Goal: Book appointment/travel/reservation

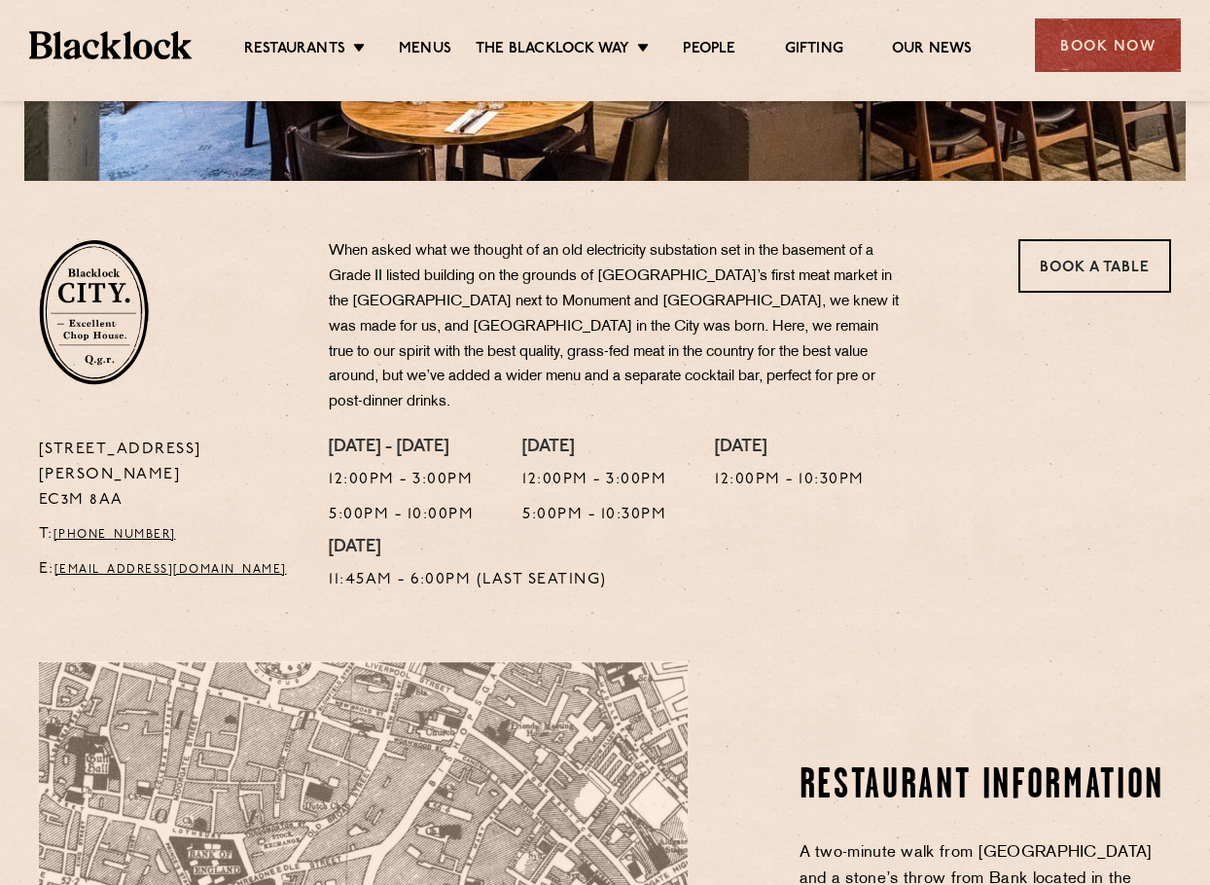
scroll to position [584, 0]
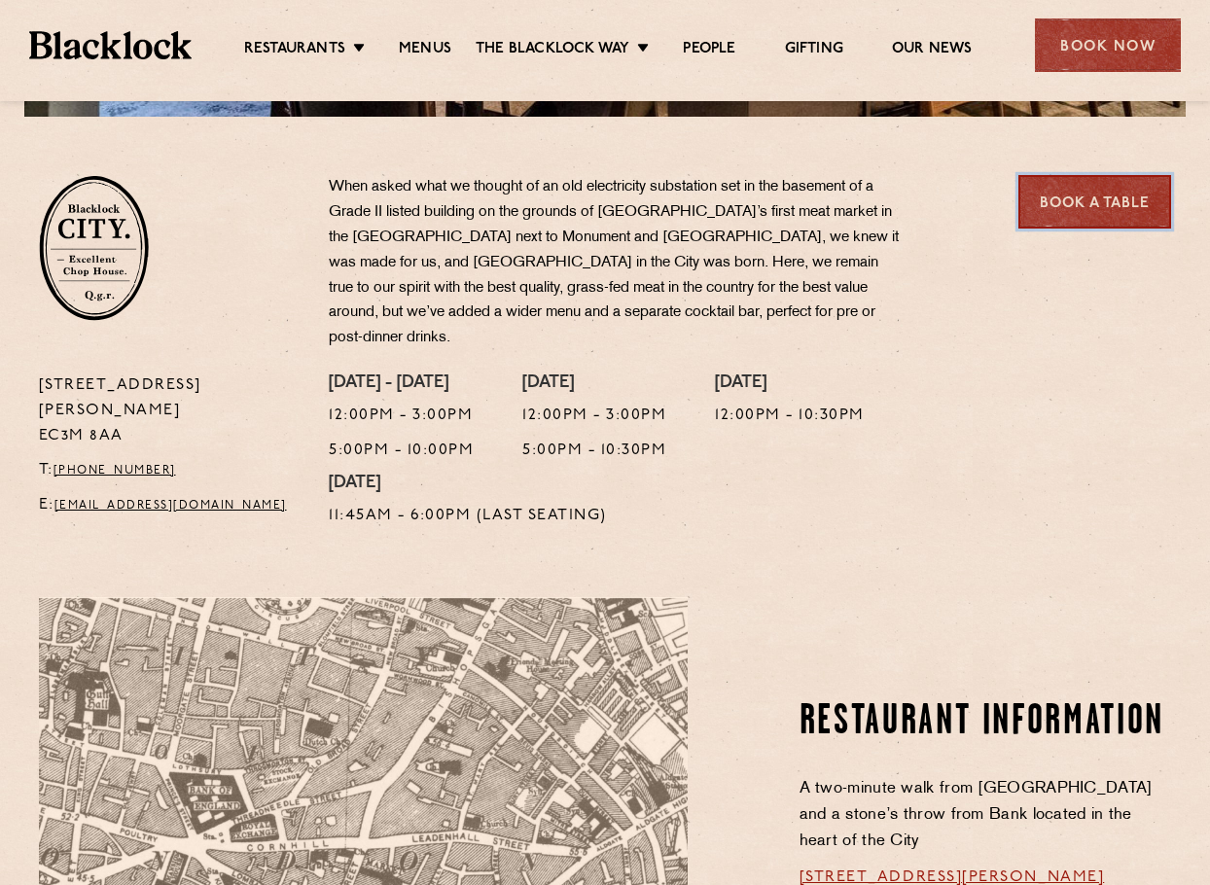
click at [1113, 191] on link "Book a Table" at bounding box center [1095, 202] width 153 height 54
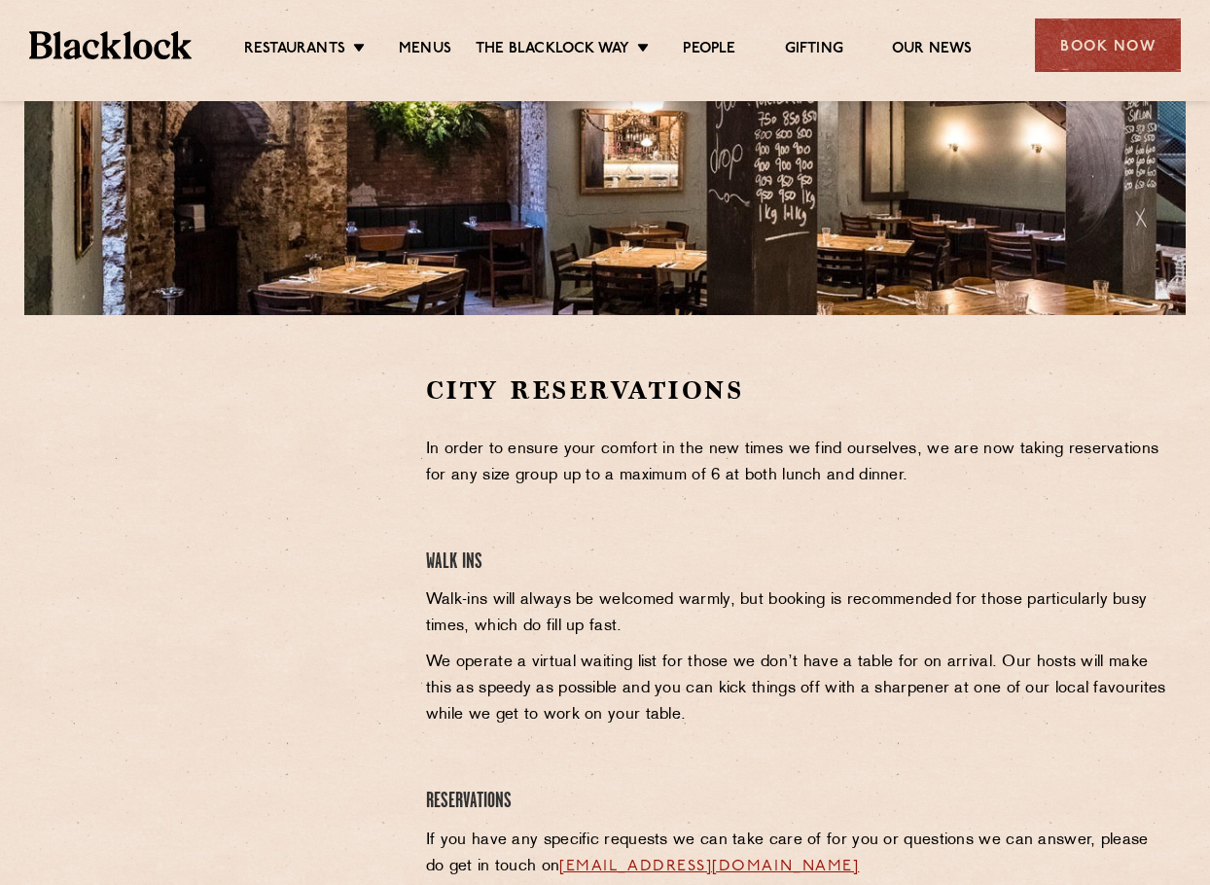
scroll to position [486, 0]
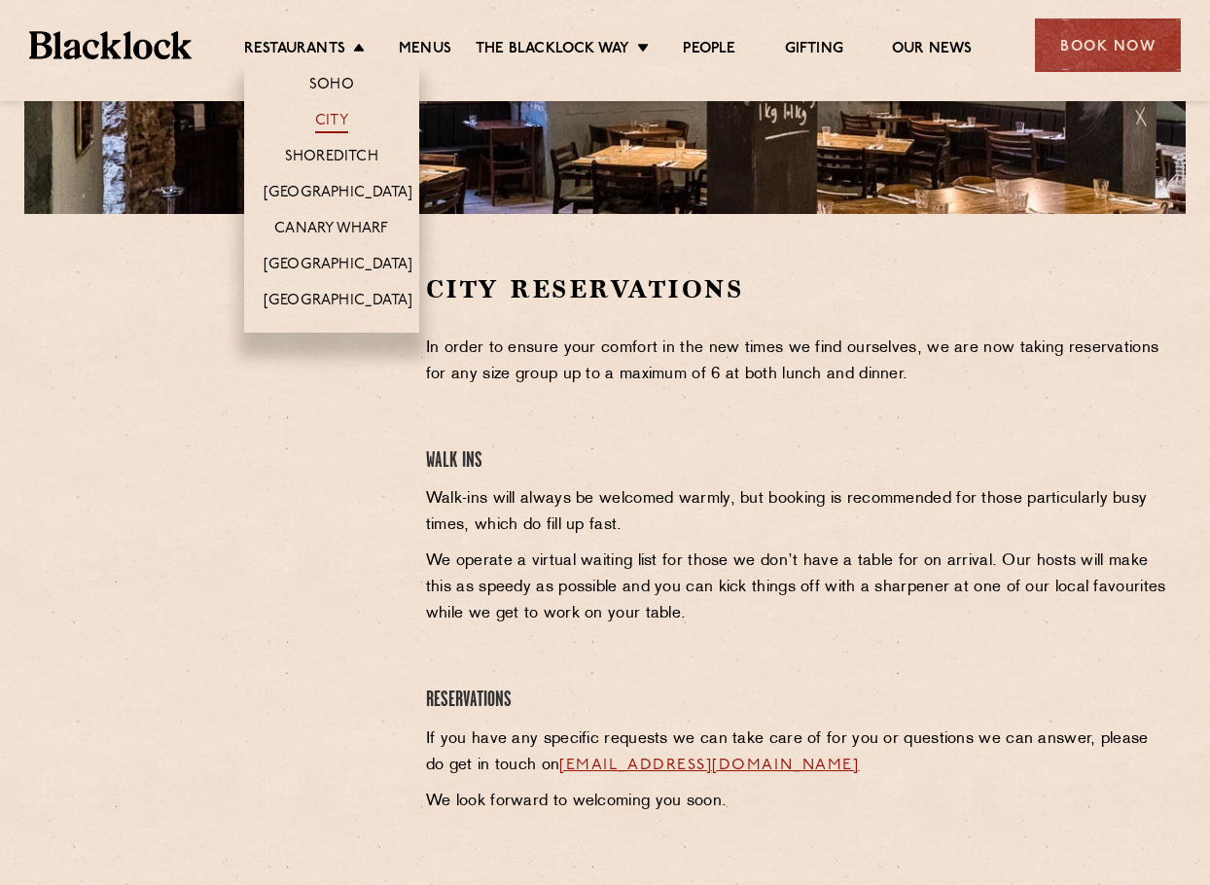
click at [324, 116] on link "City" at bounding box center [331, 122] width 33 height 21
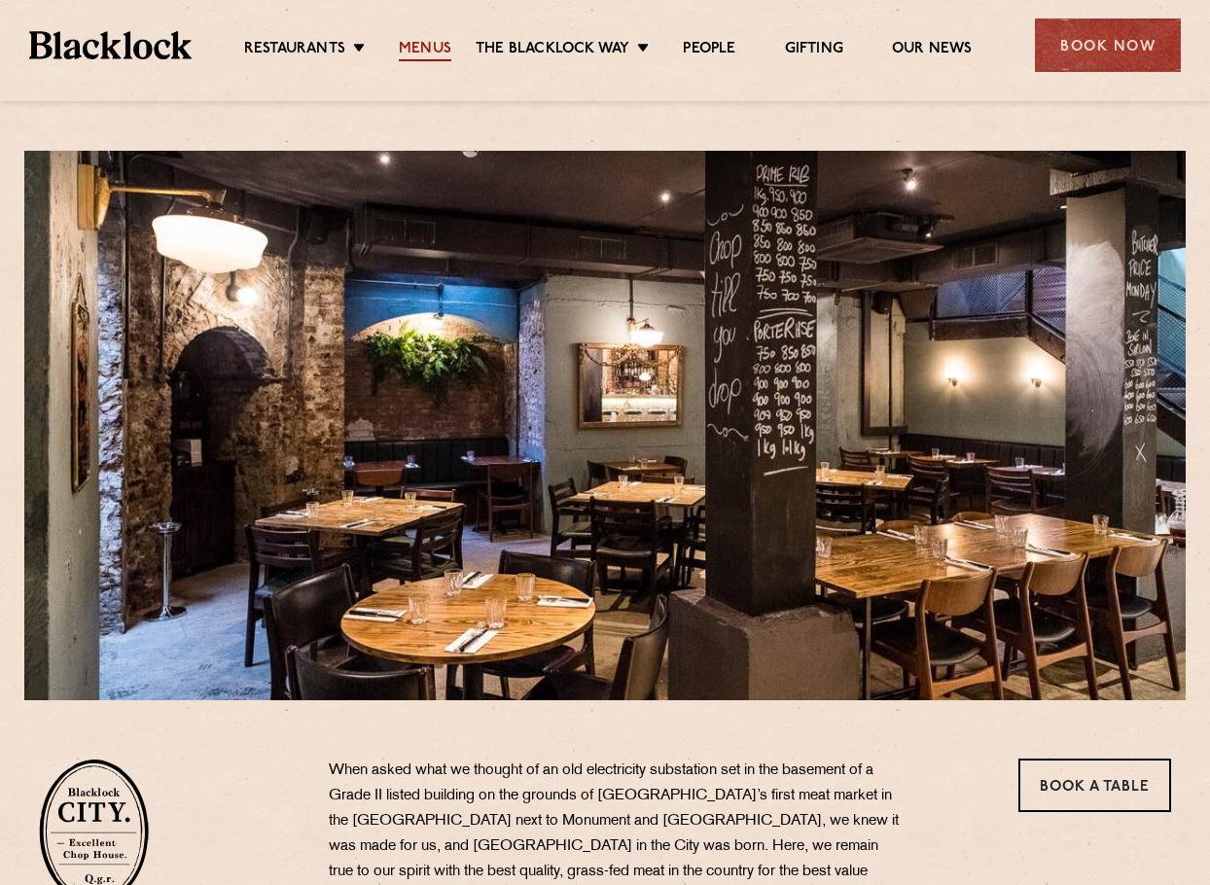
click at [428, 51] on link "Menus" at bounding box center [425, 50] width 53 height 21
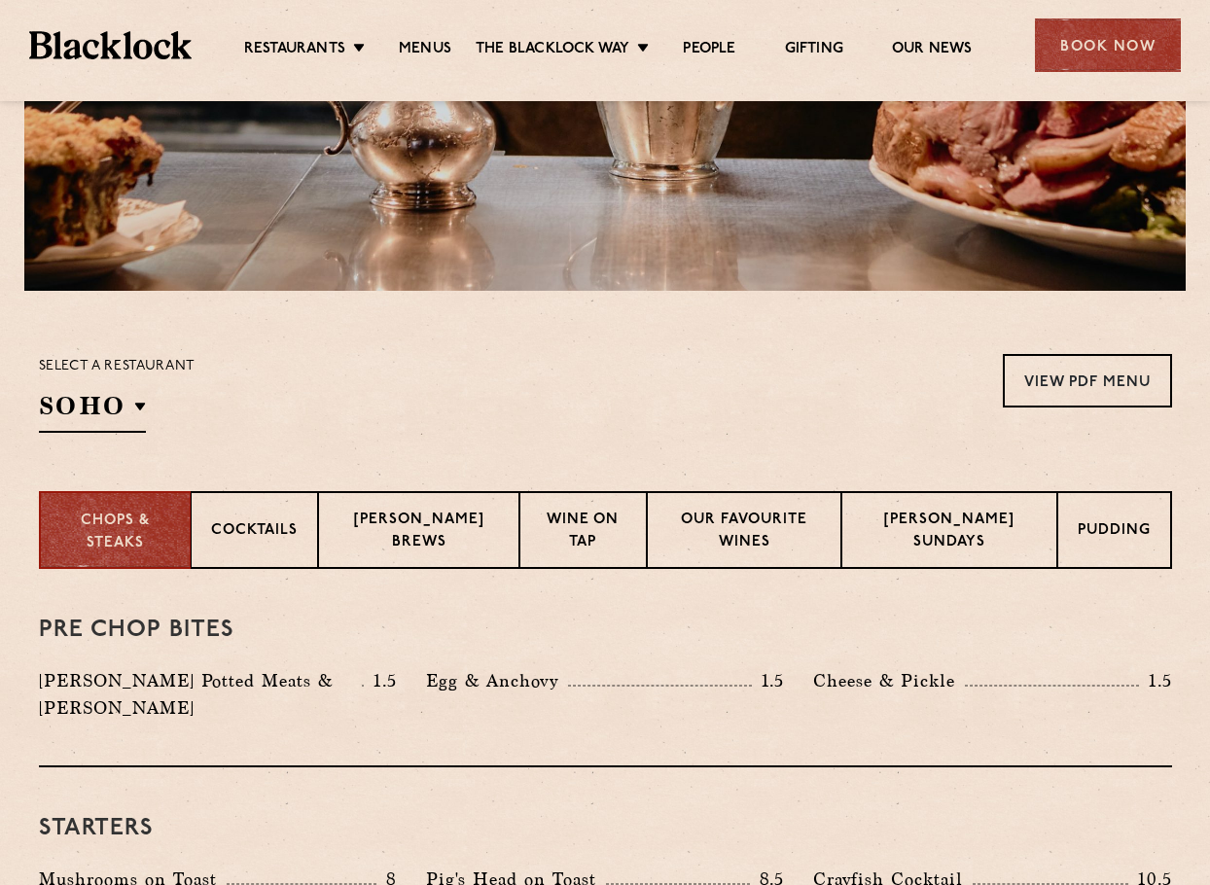
scroll to position [486, 0]
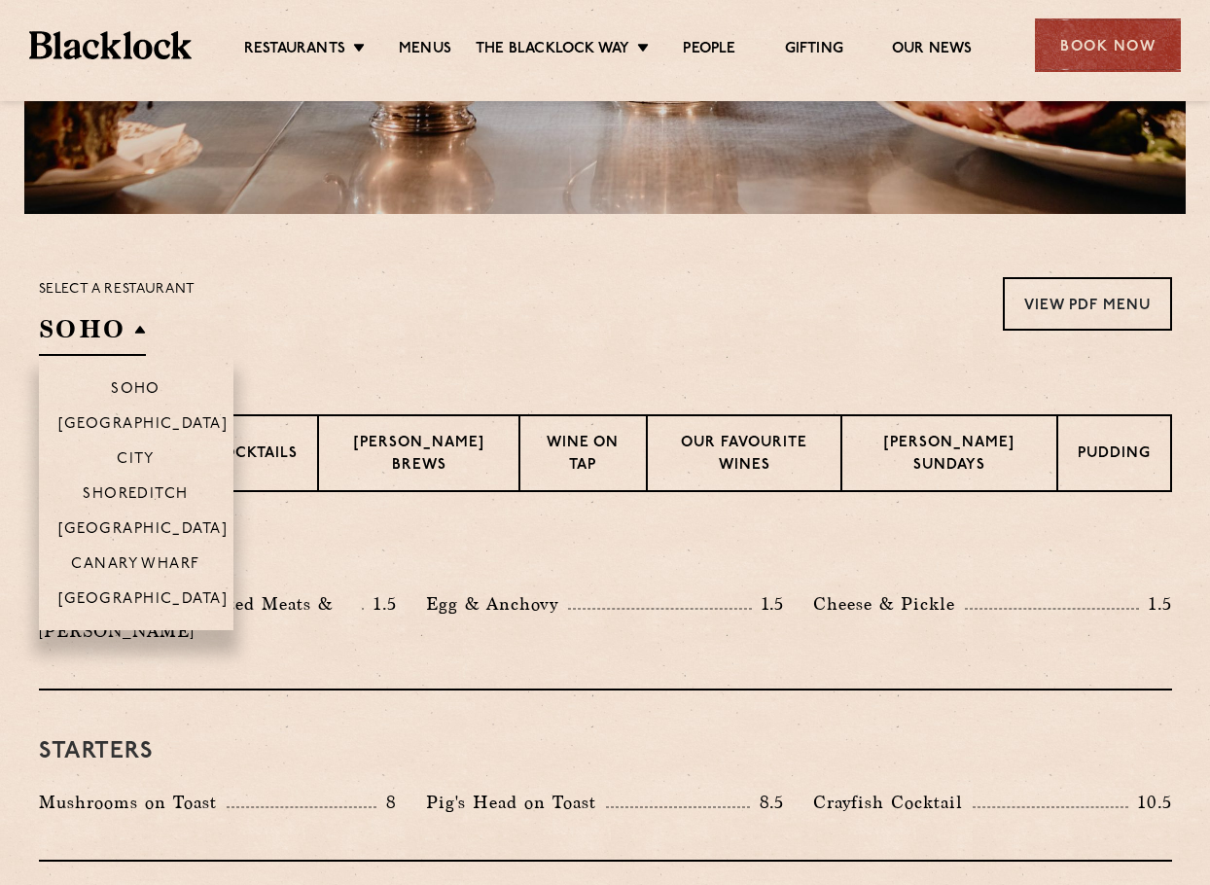
click at [139, 326] on h2 "SOHO" at bounding box center [92, 334] width 107 height 44
click at [137, 450] on li "City" at bounding box center [136, 458] width 195 height 35
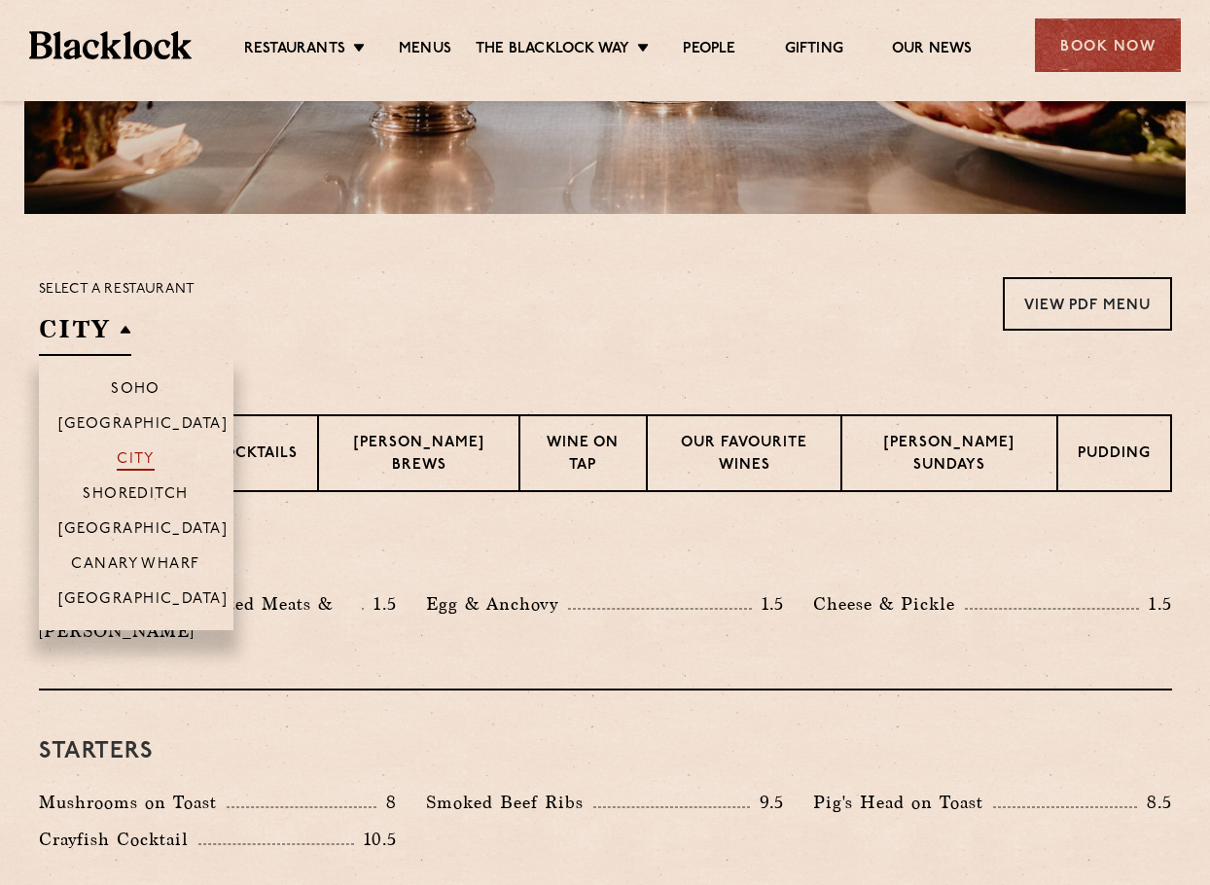
click at [137, 455] on p "City" at bounding box center [136, 460] width 38 height 19
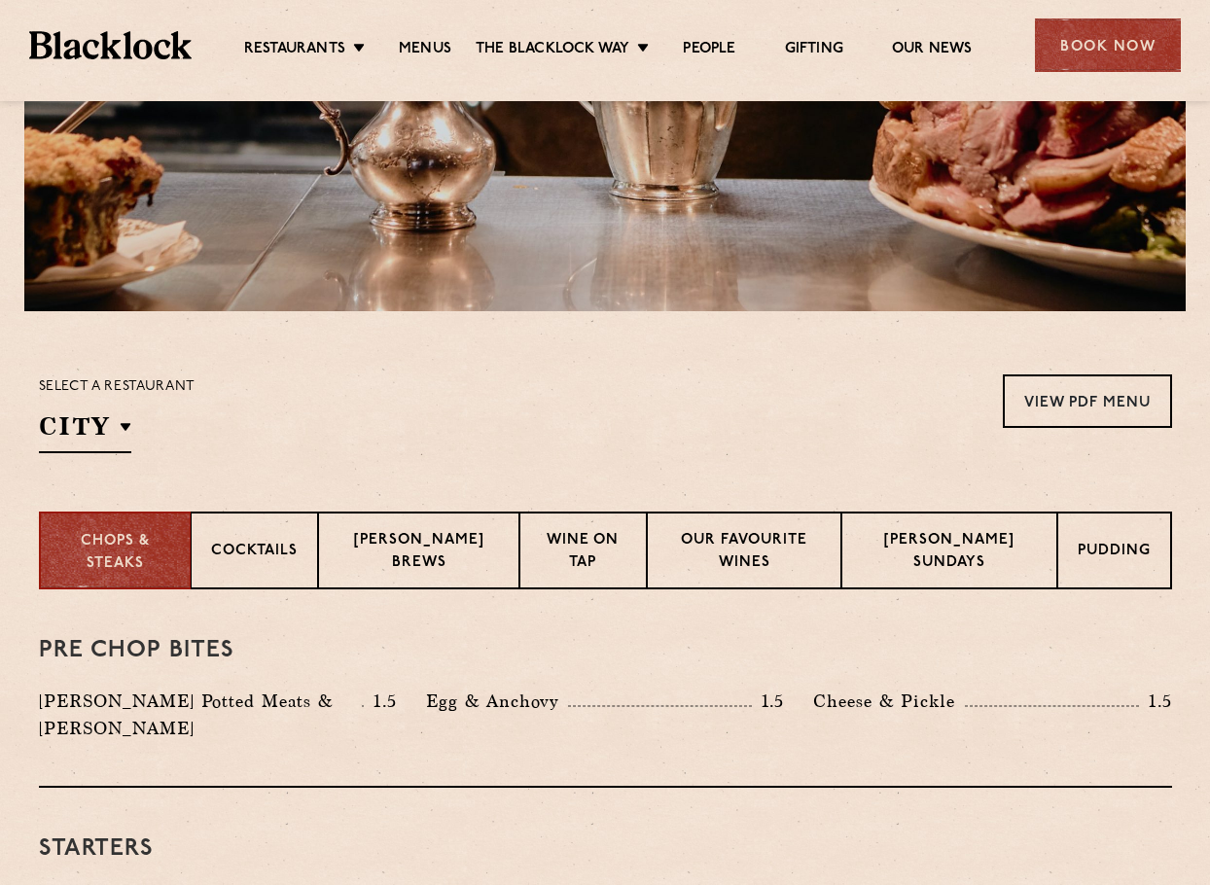
scroll to position [0, 0]
